Goal: Information Seeking & Learning: Learn about a topic

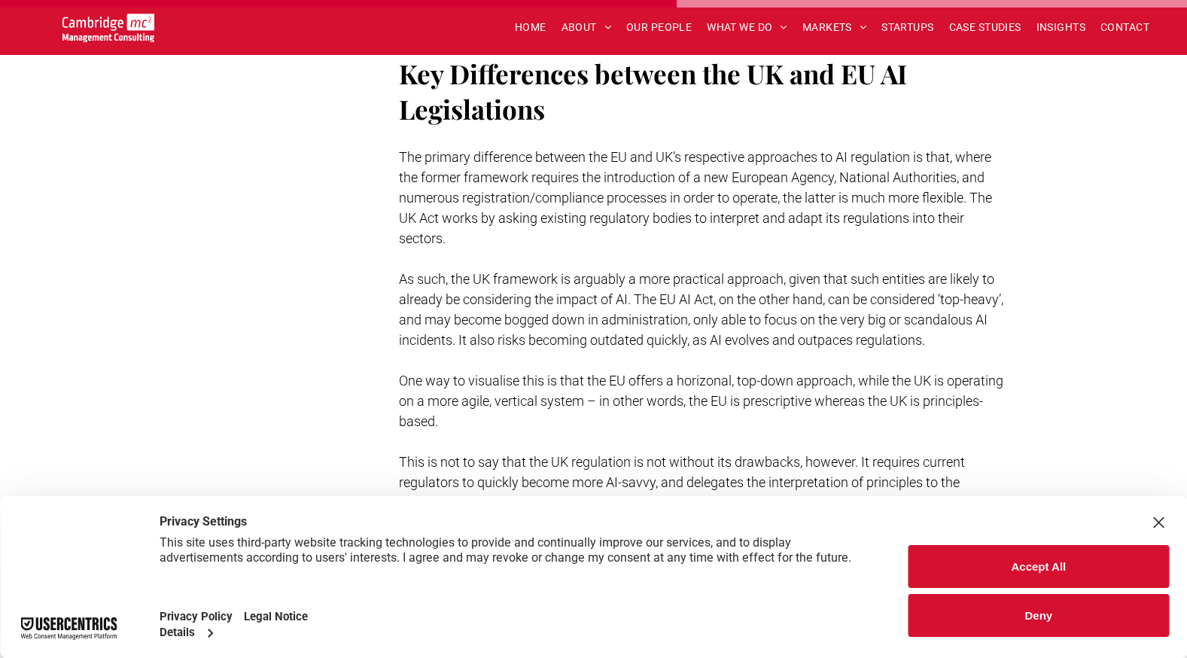
scroll to position [3389, 0]
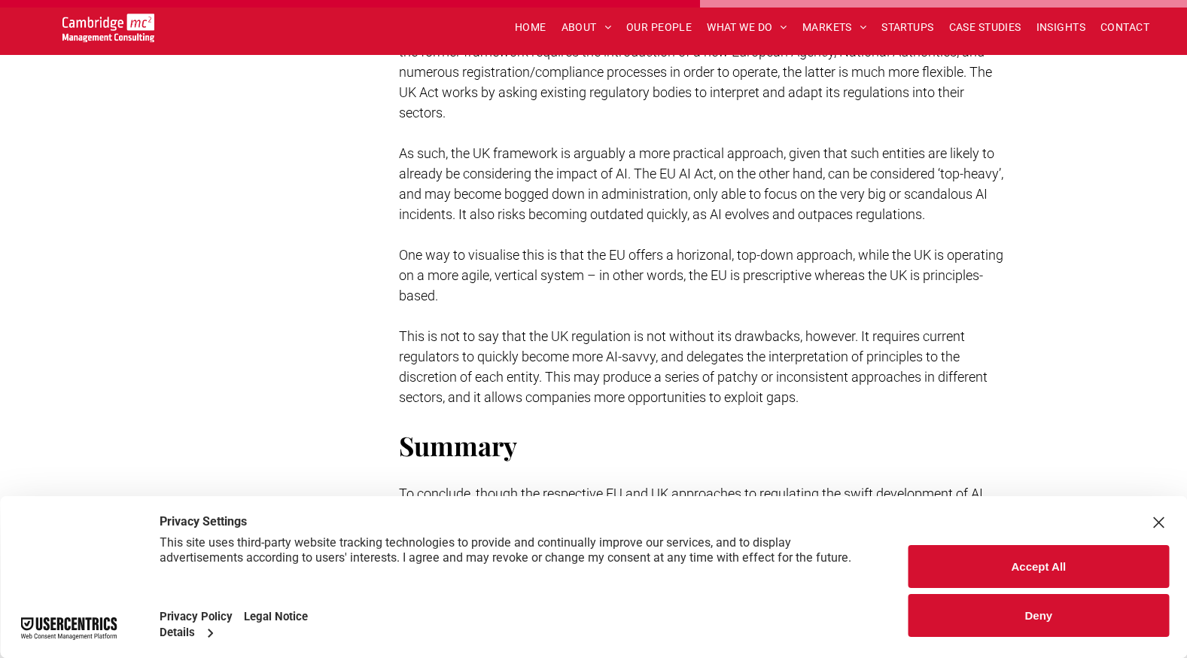
click at [770, 267] on span "One way to visualise this is that the EU offers a horizonal, top-down approach,…" at bounding box center [701, 275] width 605 height 56
click at [762, 278] on span "One way to visualise this is that the EU offers a horizonal, top-down approach,…" at bounding box center [701, 275] width 605 height 56
click at [995, 441] on h2 "Summary" at bounding box center [703, 445] width 609 height 35
click at [793, 279] on span "One way to visualise this is that the EU offers a horizonal, top-down approach,…" at bounding box center [701, 275] width 605 height 56
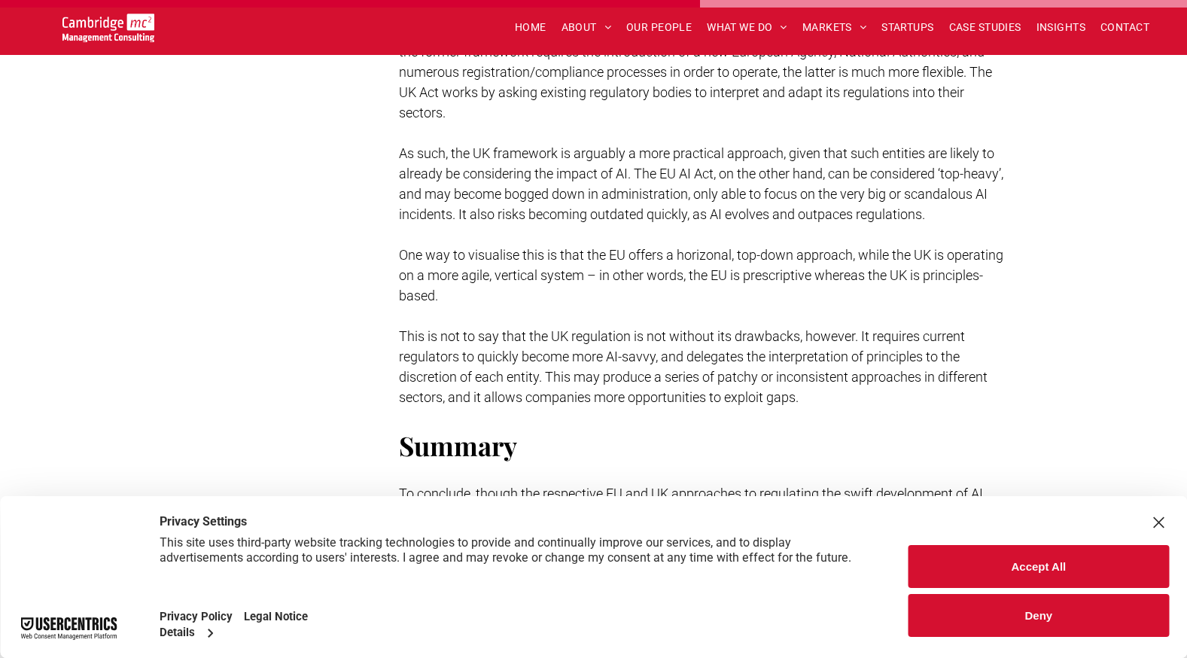
click at [792, 277] on span "One way to visualise this is that the EU offers a horizonal, top-down approach,…" at bounding box center [701, 275] width 605 height 56
copy span "prescriptive"
click at [697, 303] on p "One way to visualise this is that the EU offers a horizonal, top-down approach,…" at bounding box center [703, 275] width 609 height 61
drag, startPoint x: 601, startPoint y: 276, endPoint x: 653, endPoint y: 308, distance: 60.8
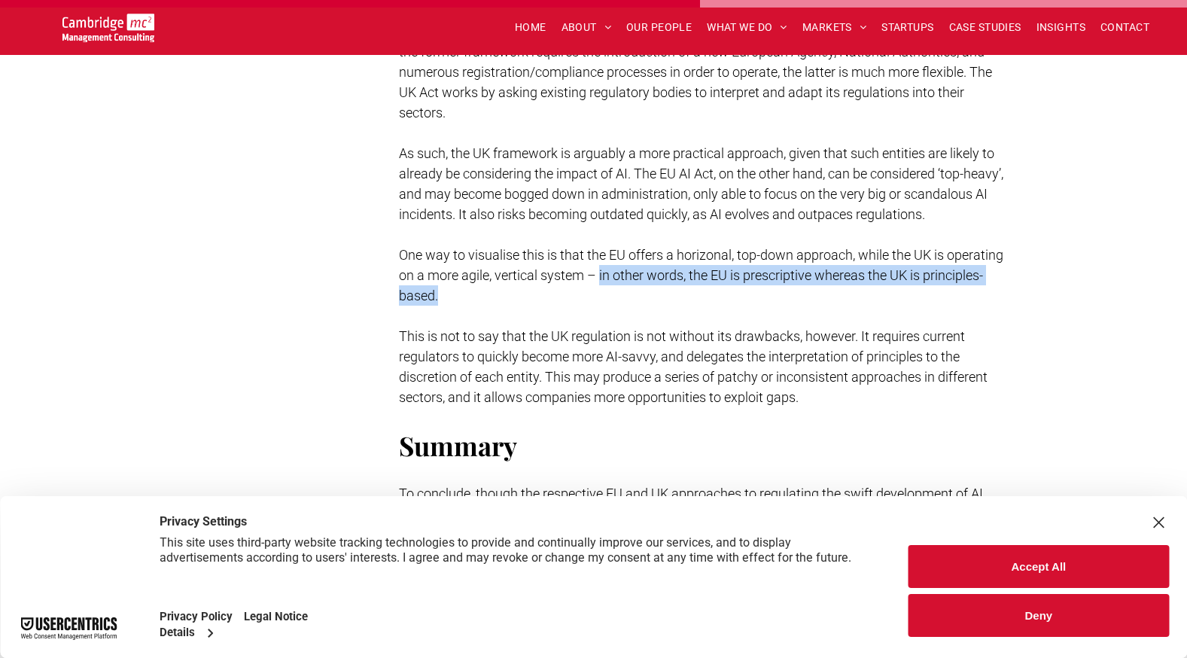
copy span "in other words, the EU is prescriptive whereas the UK is principles-based."
drag, startPoint x: 367, startPoint y: 634, endPoint x: 322, endPoint y: 661, distance: 52.7
drag, startPoint x: 616, startPoint y: 413, endPoint x: 613, endPoint y: 380, distance: 33.3
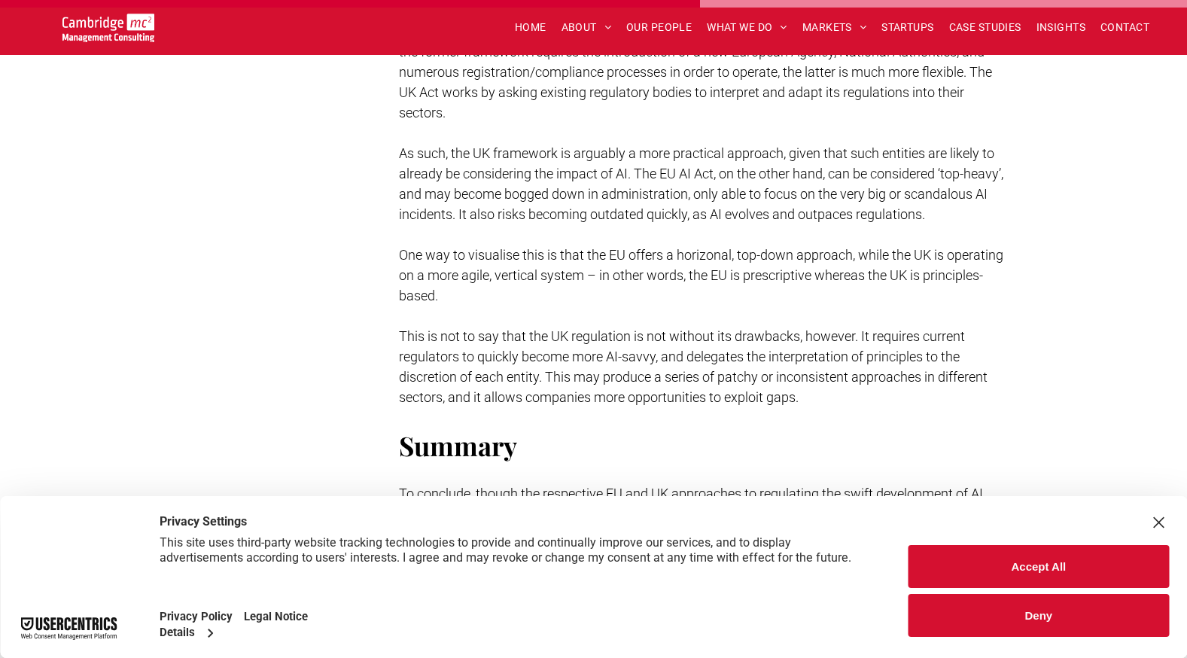
click at [615, 413] on p at bounding box center [703, 417] width 609 height 20
click at [612, 354] on span "This is not to say that the UK regulation is not without its drawbacks, however…" at bounding box center [693, 366] width 589 height 77
click at [596, 322] on p at bounding box center [703, 316] width 609 height 20
click at [596, 316] on p at bounding box center [703, 316] width 609 height 20
drag, startPoint x: 599, startPoint y: 276, endPoint x: 607, endPoint y: 298, distance: 24.1
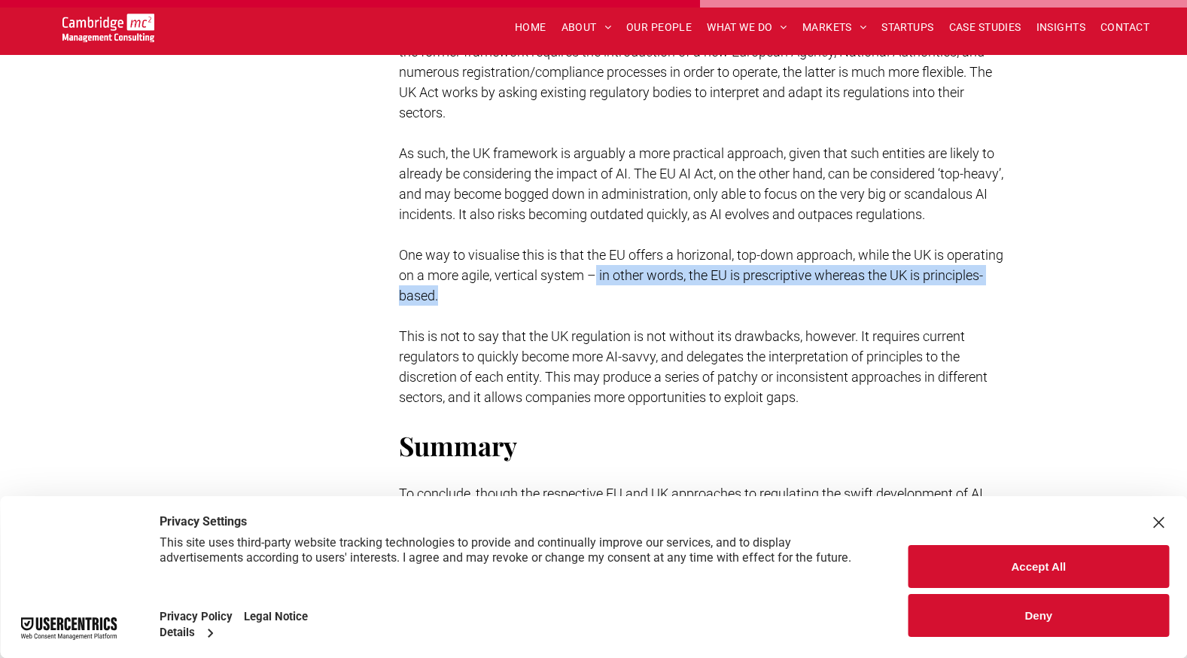
click at [607, 298] on p "One way to visualise this is that the EU offers a horizonal, top-down approach,…" at bounding box center [703, 275] width 609 height 61
copy span "in other words, the EU is prescriptive whereas the UK is principles-based."
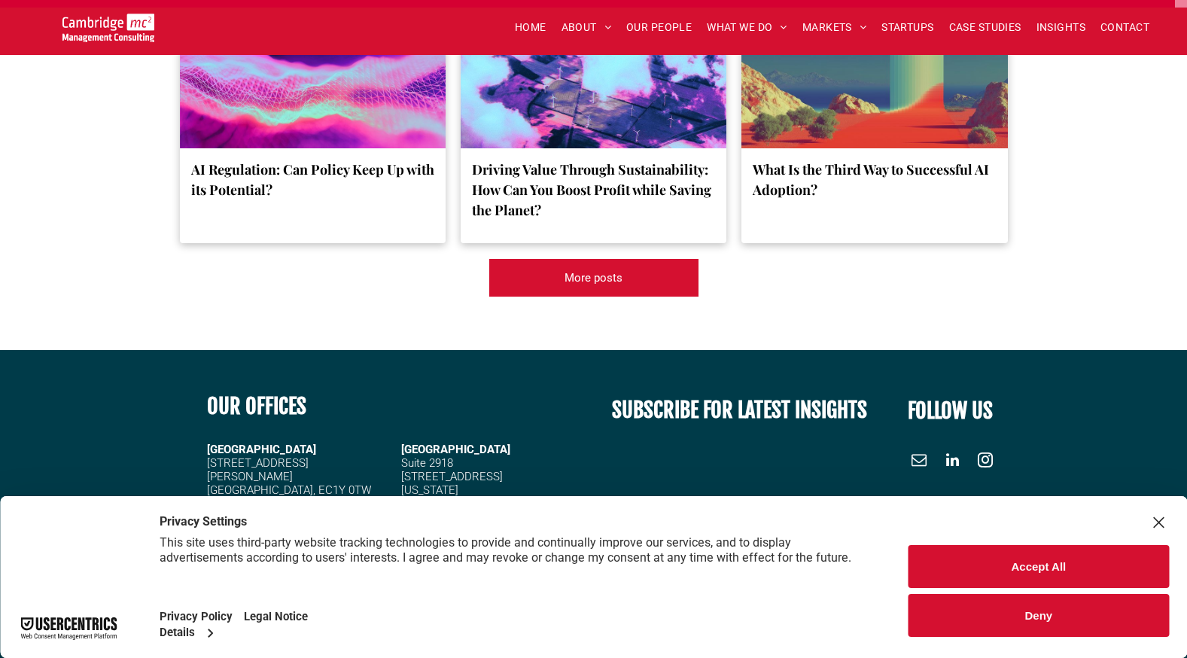
scroll to position [5755, 0]
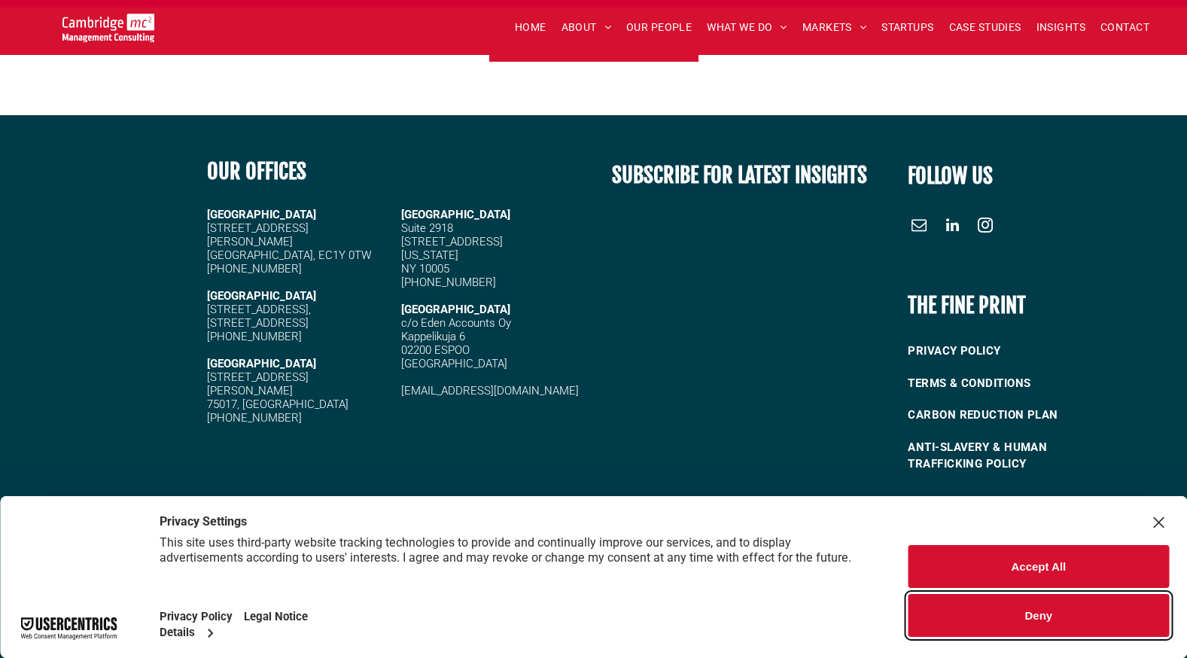
click at [1069, 615] on button "Deny" at bounding box center [1039, 615] width 261 height 43
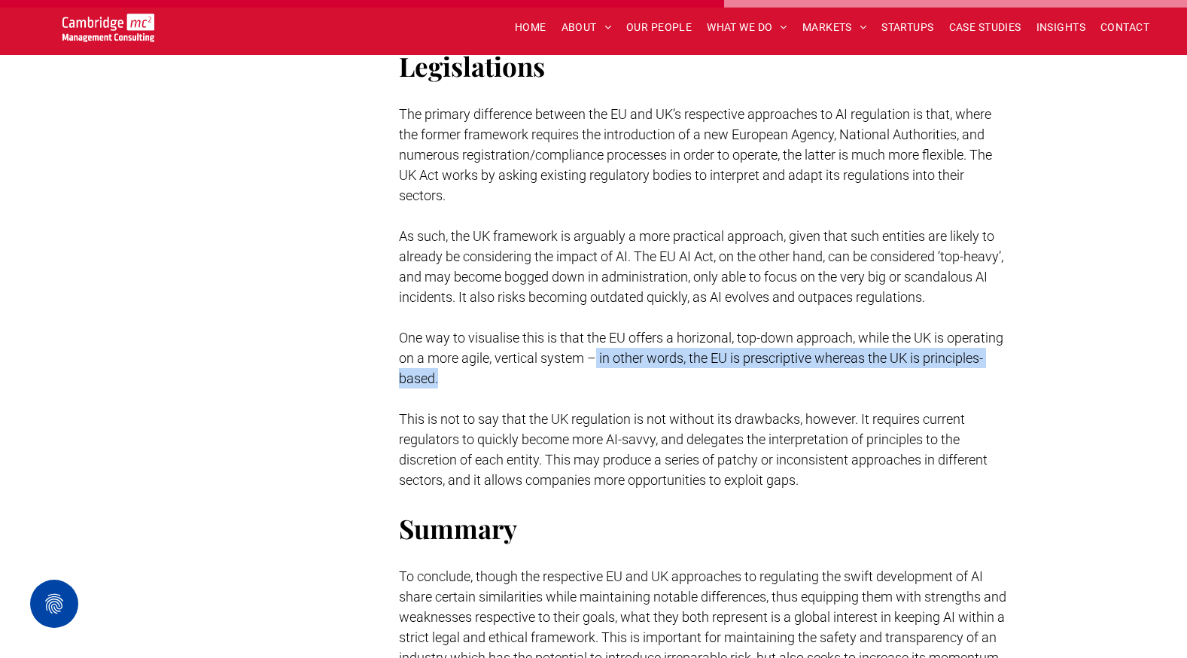
scroll to position [3263, 0]
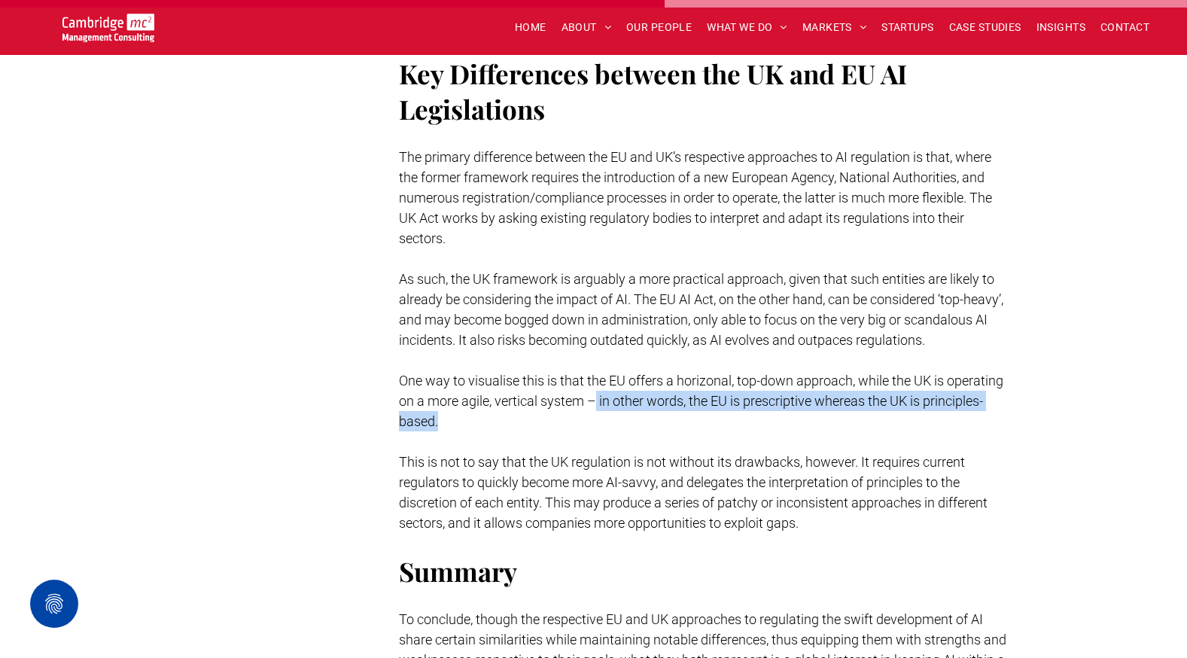
click at [668, 422] on p "One way to visualise this is that the EU offers a horizonal, top-down approach,…" at bounding box center [703, 400] width 609 height 61
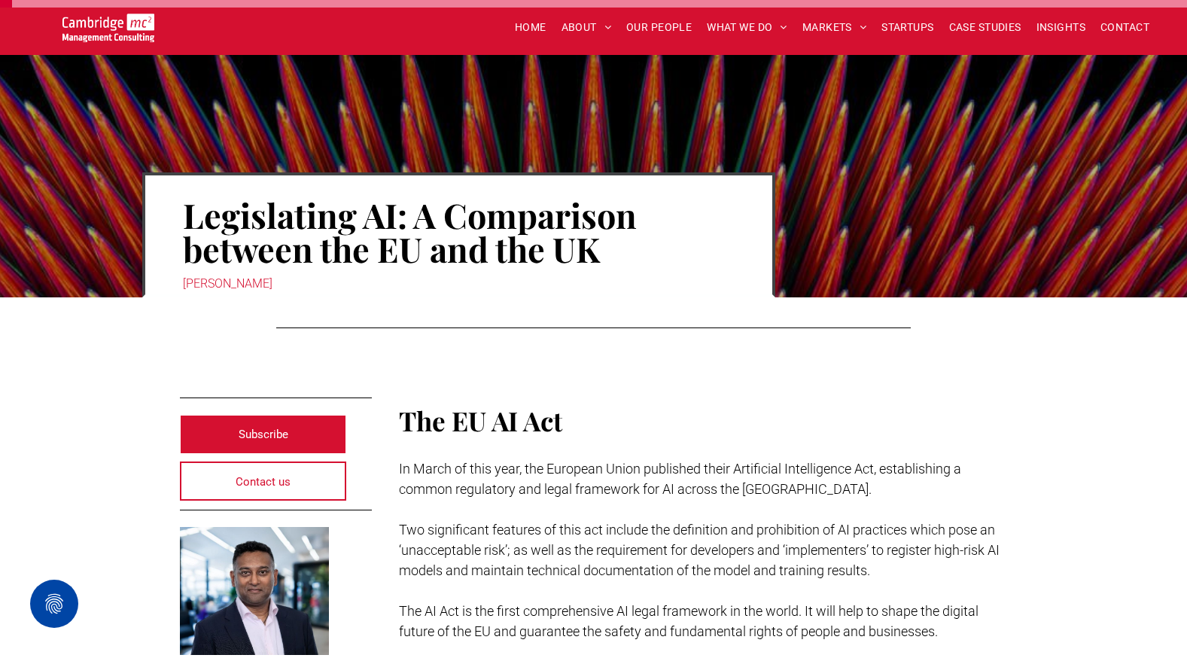
scroll to position [0, 0]
